Goal: Transaction & Acquisition: Purchase product/service

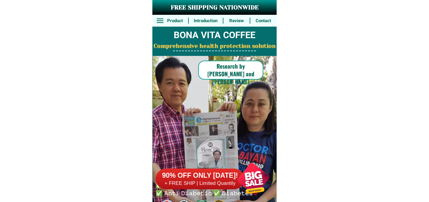
select select "63_695"
select select "63_6951986"
select select "63_695198655590"
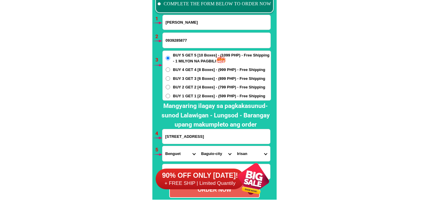
drag, startPoint x: 177, startPoint y: 152, endPoint x: 179, endPoint y: 147, distance: 5.6
click at [177, 152] on select "Province [GEOGRAPHIC_DATA] [GEOGRAPHIC_DATA] [GEOGRAPHIC_DATA] [GEOGRAPHIC_DATA…" at bounding box center [180, 153] width 36 height 15
select select "63_581"
click at [213, 149] on select "City [PERSON_NAME] Kiamba Maasim Maitum Malapatan [GEOGRAPHIC_DATA]" at bounding box center [216, 153] width 36 height 15
drag, startPoint x: 211, startPoint y: 155, endPoint x: 215, endPoint y: 147, distance: 8.6
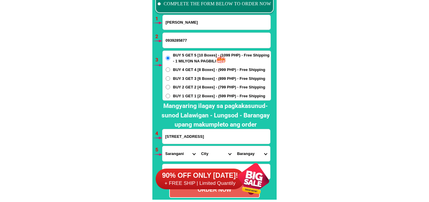
click at [211, 154] on select "City [PERSON_NAME] Kiamba Maasim Maitum Malapatan [GEOGRAPHIC_DATA]" at bounding box center [216, 153] width 36 height 15
click at [256, 149] on select "Barangay" at bounding box center [252, 153] width 36 height 15
click at [209, 156] on div "90% OFF ONLY [DATE]! + FREE SHIP | Limited Quantily" at bounding box center [216, 179] width 121 height 46
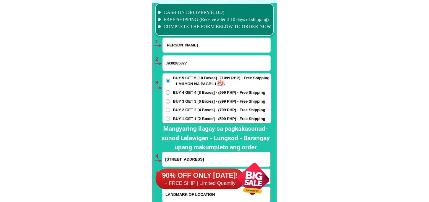
scroll to position [4452, 0]
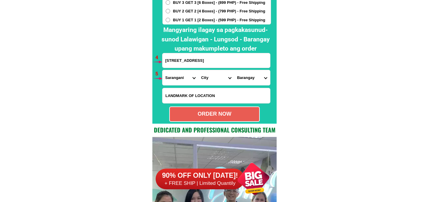
click at [218, 75] on select "City [PERSON_NAME] Kiamba Maasim Maitum Malapatan [GEOGRAPHIC_DATA]" at bounding box center [216, 77] width 36 height 15
click at [198, 70] on select "City [PERSON_NAME] Kiamba Maasim Maitum Malapatan [GEOGRAPHIC_DATA]" at bounding box center [216, 77] width 36 height 15
click at [242, 80] on select "Barangay Daan suyan Kihan [PERSON_NAME] [PERSON_NAME] Lun padidu Patag [GEOGRAP…" at bounding box center [252, 77] width 36 height 15
click at [211, 79] on select "City [PERSON_NAME] Kiamba Maasim Maitum Malapatan [GEOGRAPHIC_DATA]" at bounding box center [216, 77] width 36 height 15
select select "63_5814221"
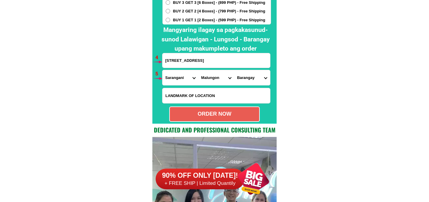
click at [198, 70] on select "City [PERSON_NAME] Kiamba Maasim Maitum Malapatan [GEOGRAPHIC_DATA]" at bounding box center [216, 77] width 36 height 15
click at [241, 78] on select "[GEOGRAPHIC_DATA] Atlae [GEOGRAPHIC_DATA] Banate Blaan Datal batong Datal bila …" at bounding box center [252, 77] width 36 height 15
select select "63_5814221846"
click at [234, 70] on select "[GEOGRAPHIC_DATA] Atlae [GEOGRAPHIC_DATA] Banate Blaan Datal batong Datal bila …" at bounding box center [252, 77] width 36 height 15
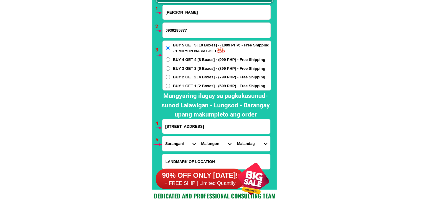
click at [187, 61] on span "BUY 4 GET 4 [8 Boxes] - (999 PHP) - Free Shipping" at bounding box center [219, 60] width 92 height 6
click at [170, 61] on input "BUY 4 GET 4 [8 Boxes] - (999 PHP) - Free Shipping" at bounding box center [168, 59] width 4 height 4
radio input "true"
